Goal: Task Accomplishment & Management: Manage account settings

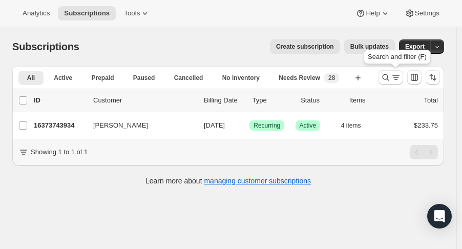
click at [388, 76] on icon "Search and filter results" at bounding box center [385, 77] width 7 height 7
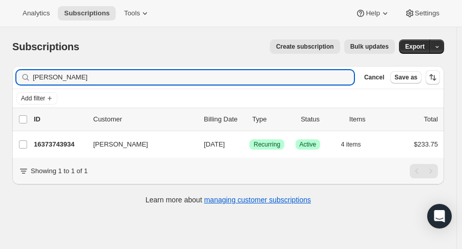
drag, startPoint x: 29, startPoint y: 78, endPoint x: -73, endPoint y: 87, distance: 101.7
click at [0, 87] on html "Analytics Subscriptions Tools Help Settings Skip to content Subscriptions. This…" at bounding box center [231, 124] width 462 height 249
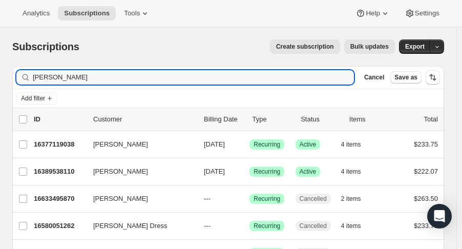
type input "[PERSON_NAME]"
click at [71, 166] on p "16389538110" at bounding box center [59, 171] width 51 height 10
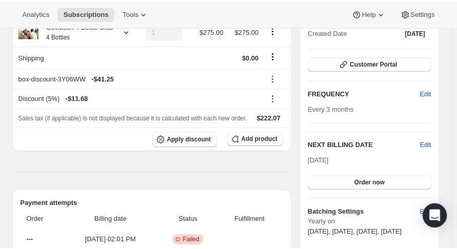
scroll to position [127, 0]
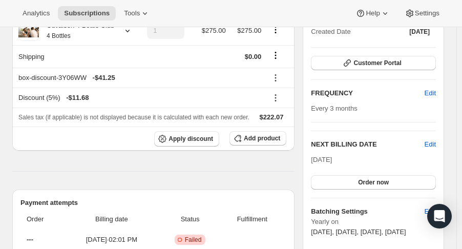
click at [436, 147] on span "Edit" at bounding box center [429, 144] width 11 height 10
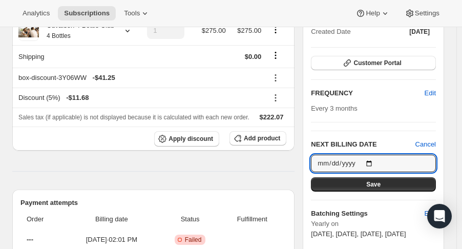
click at [376, 165] on input "[DATE]" at bounding box center [373, 163] width 125 height 17
type input "[DATE]"
click at [407, 181] on button "Save" at bounding box center [373, 184] width 125 height 14
